Goal: Check status: Check status

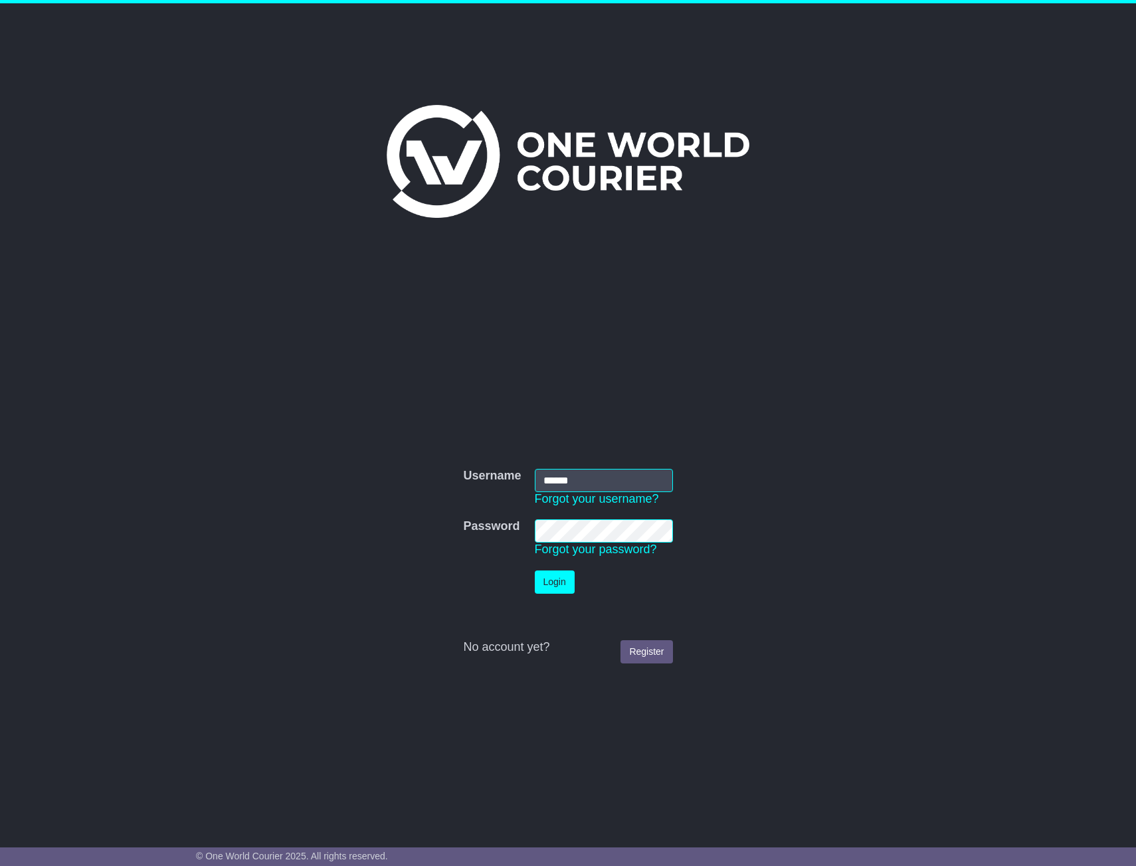
type input "******"
click at [535, 571] on button "Login" at bounding box center [555, 582] width 40 height 23
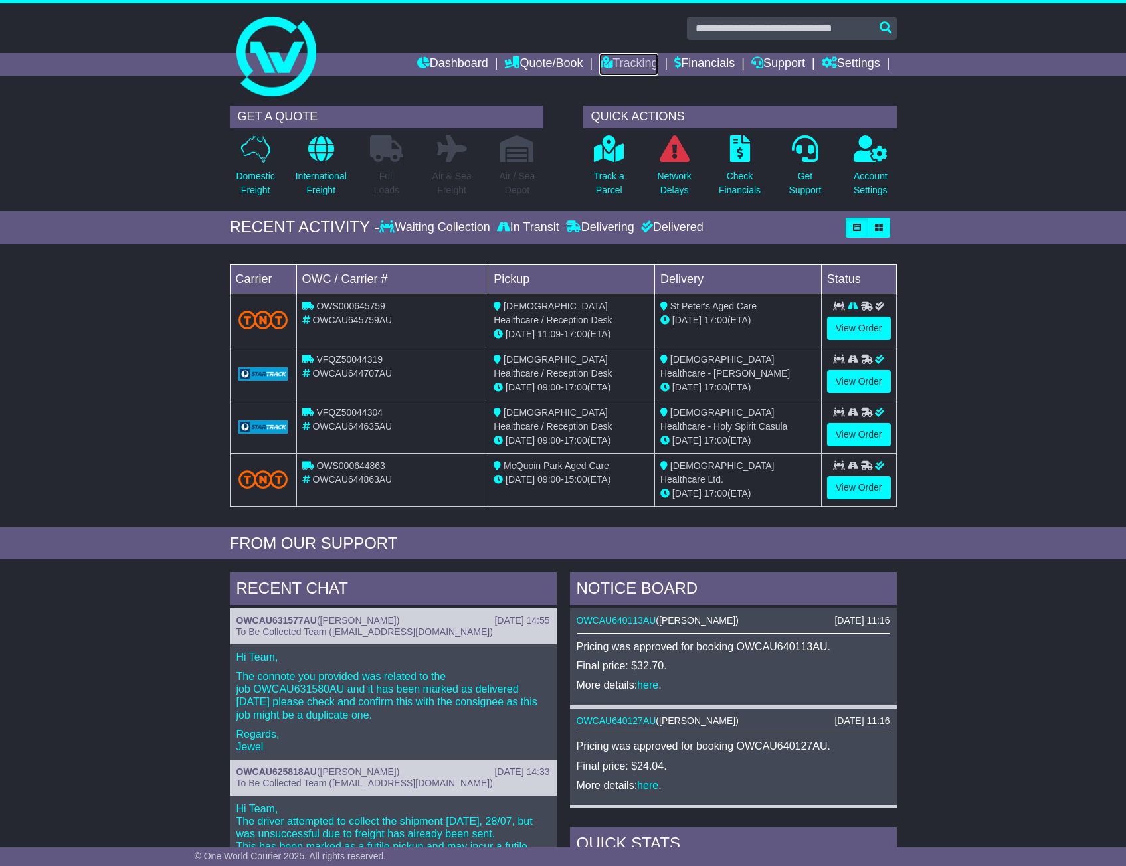
click at [626, 64] on link "Tracking" at bounding box center [628, 64] width 58 height 23
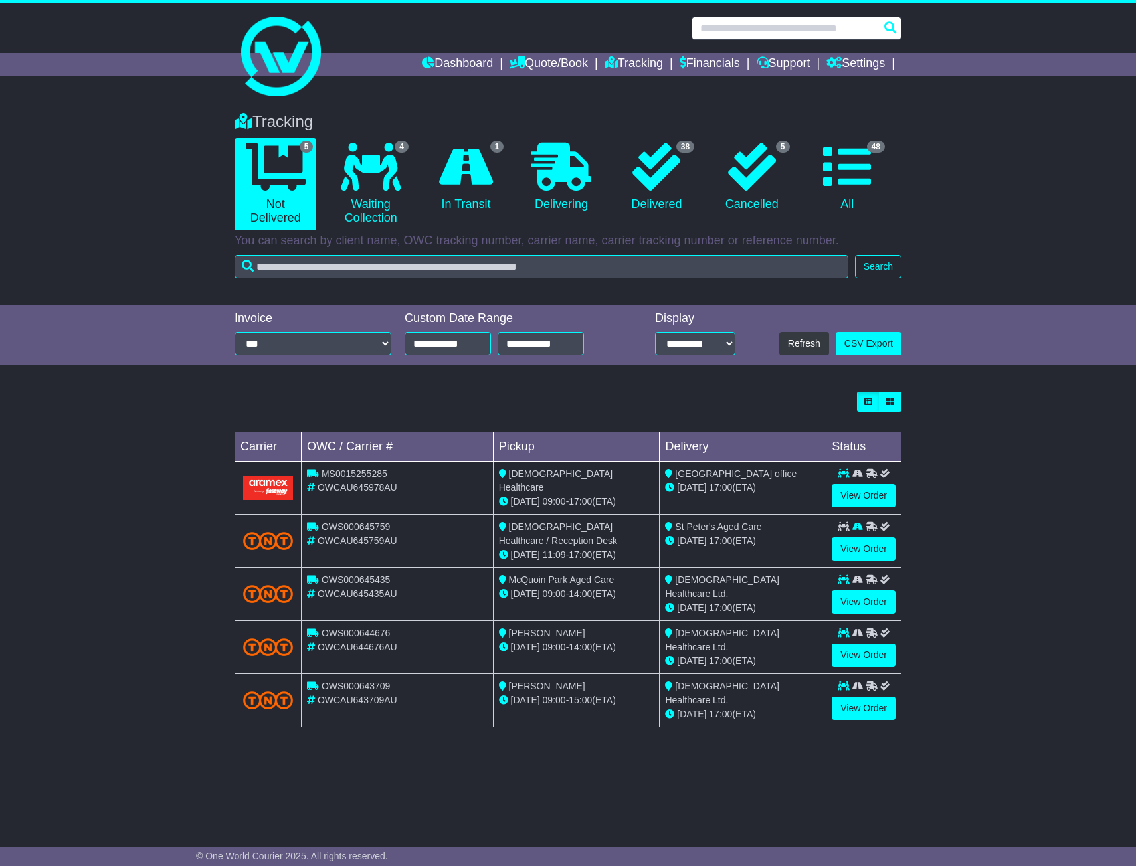
click at [767, 31] on input "text" at bounding box center [797, 28] width 210 height 23
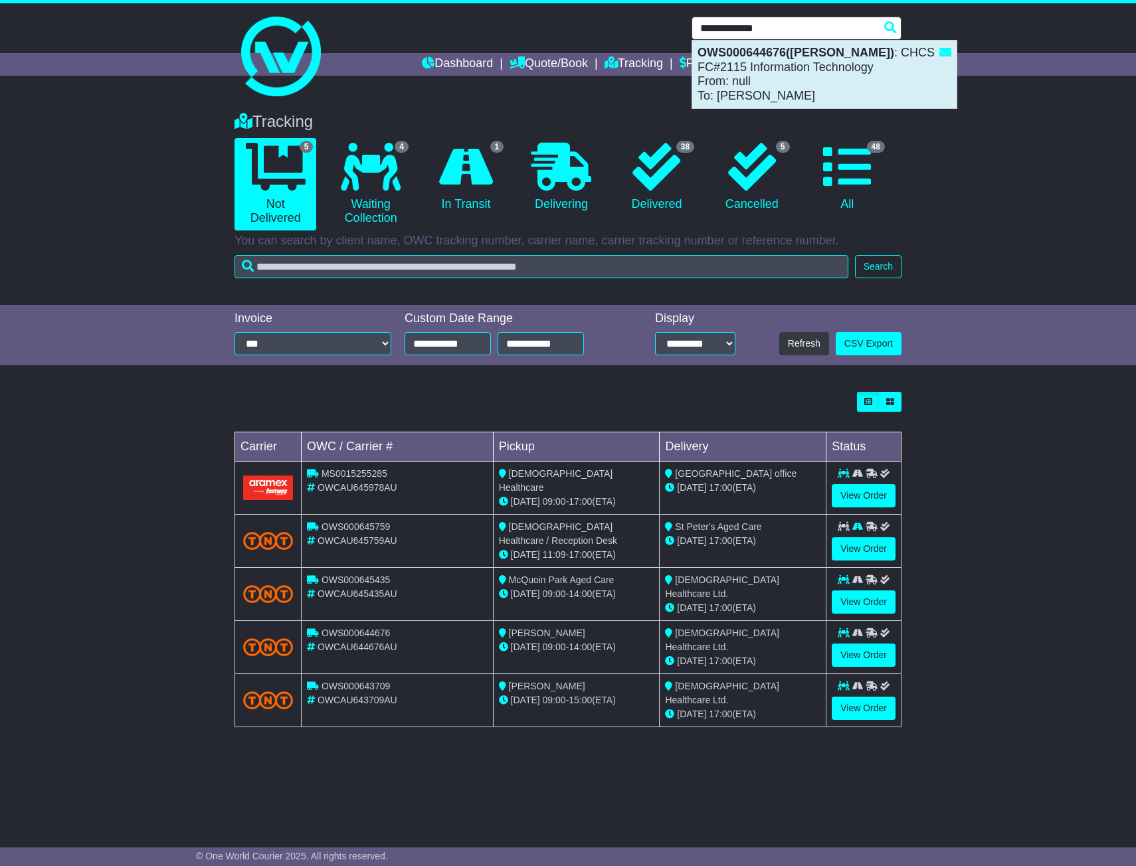
click at [773, 67] on div "OWS000644676(Ben Sales) : CHCS FC#2115 Information Technology From: null To: Za…" at bounding box center [824, 75] width 264 height 68
type input "**********"
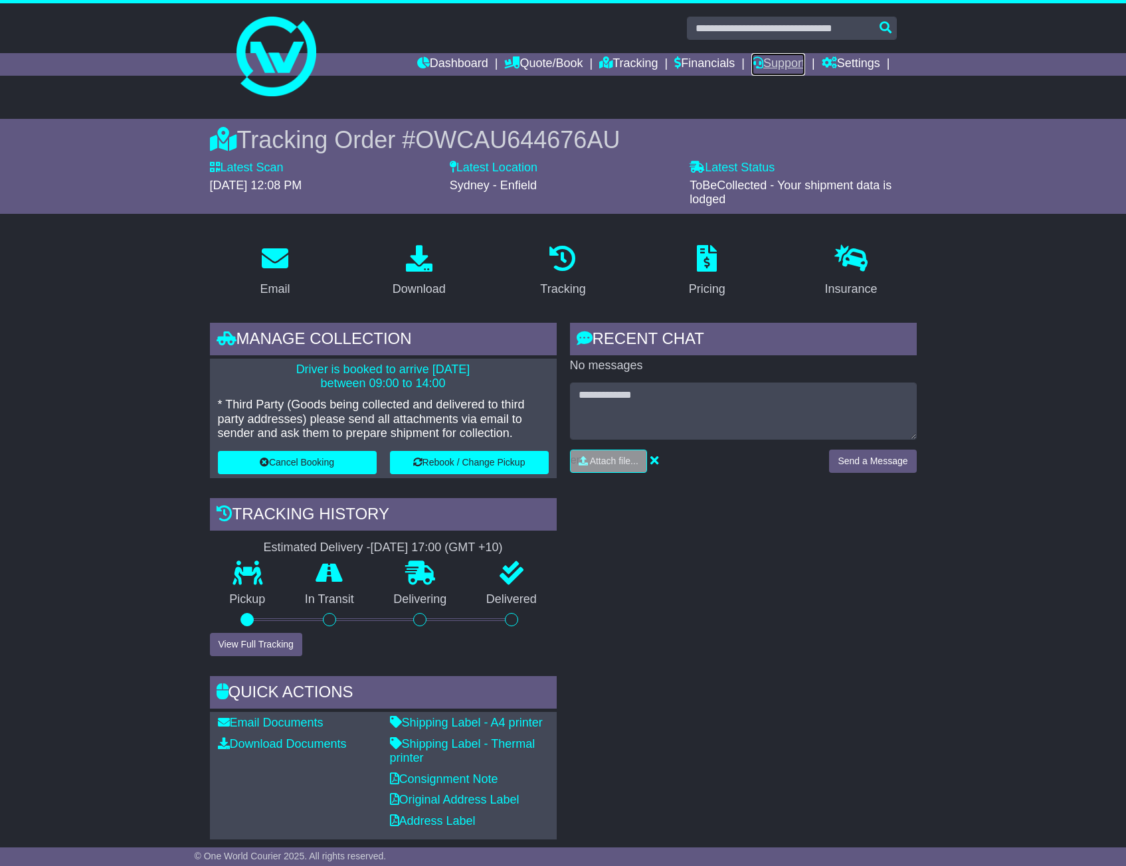
click at [784, 59] on link "Support" at bounding box center [778, 64] width 54 height 23
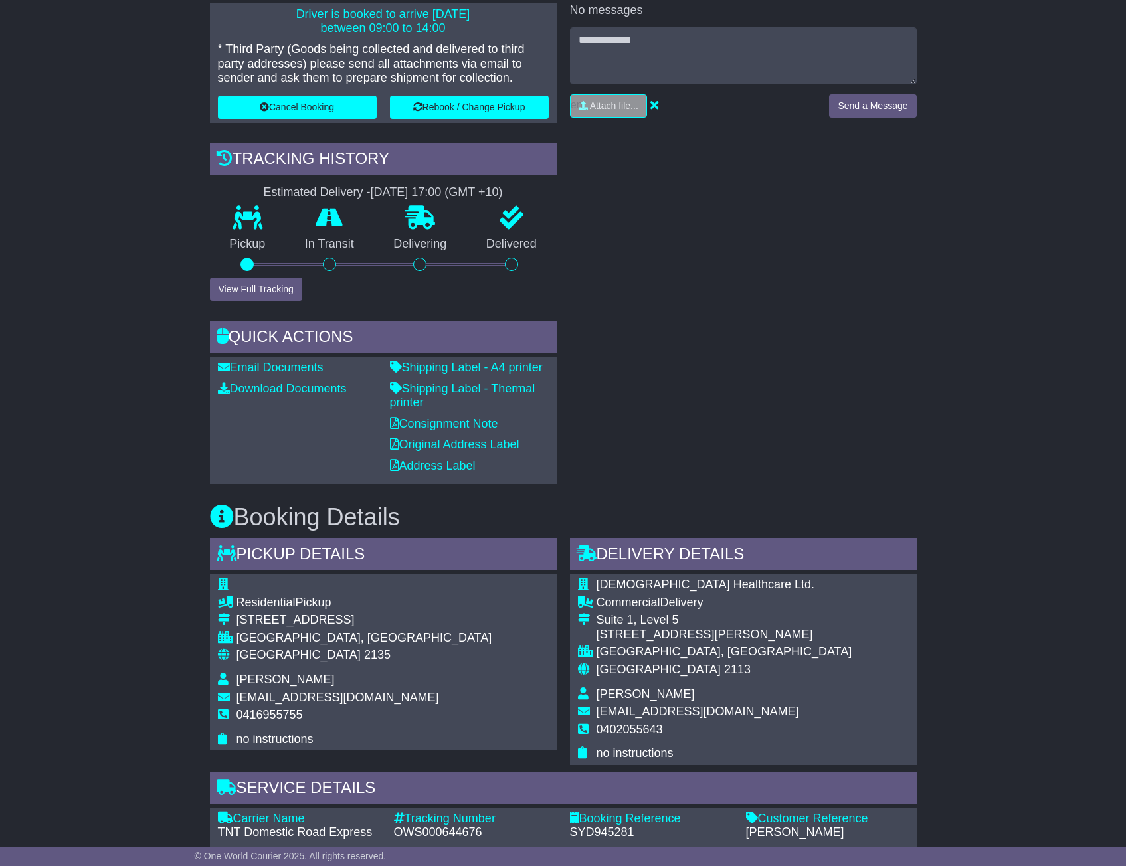
scroll to position [332, 0]
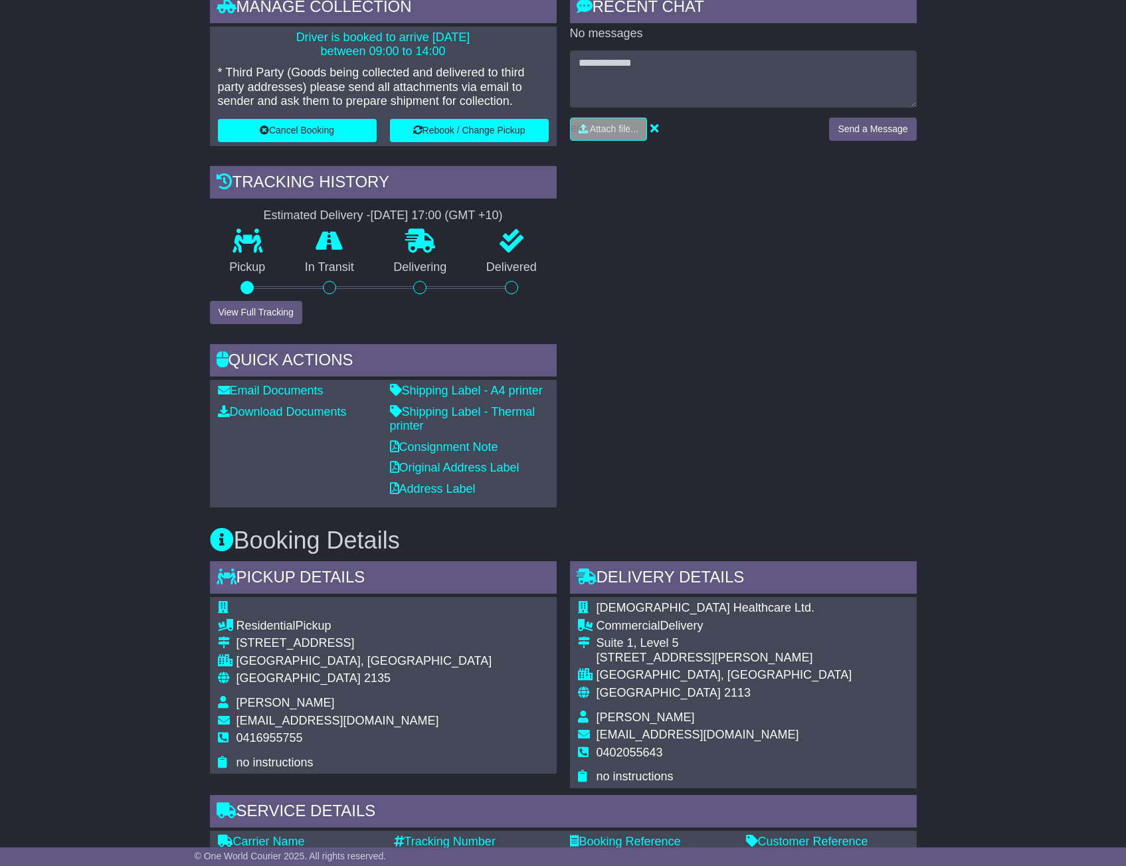
click at [674, 262] on div "RECENT CHAT Loading... No messages Attach file..." at bounding box center [743, 249] width 360 height 517
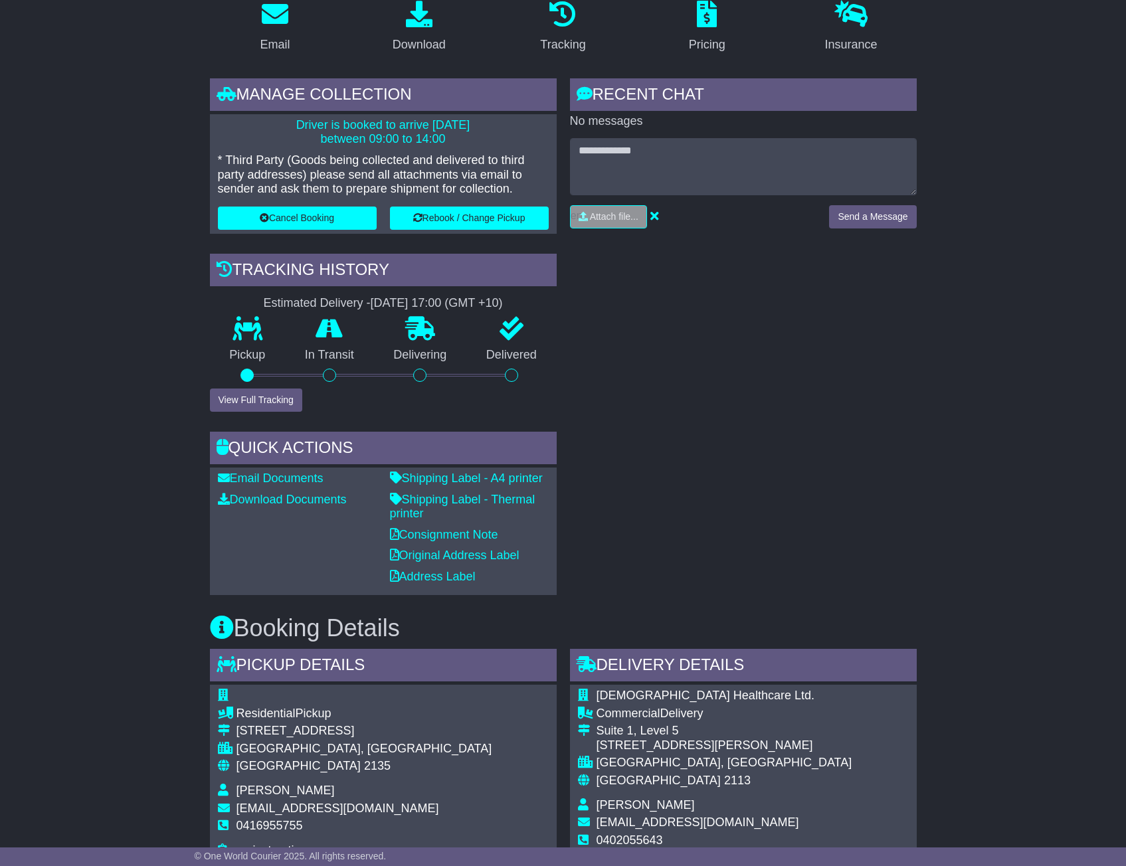
scroll to position [399, 0]
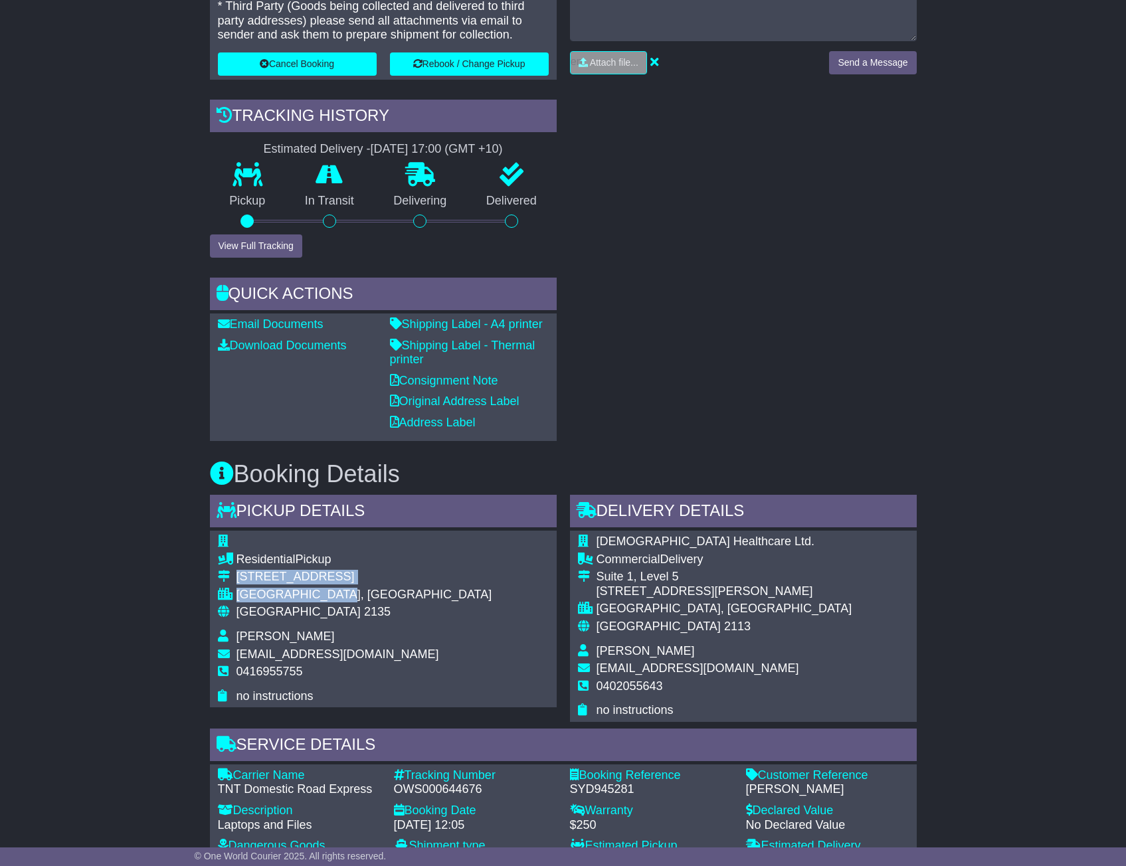
drag, startPoint x: 238, startPoint y: 577, endPoint x: 348, endPoint y: 591, distance: 111.2
click at [348, 591] on tbody "Residential Pickup [STREET_ADDRESS] [GEOGRAPHIC_DATA], [GEOGRAPHIC_DATA] Austra…" at bounding box center [355, 619] width 274 height 169
copy tbody "[STREET_ADDRESS]"
